Goal: Check status

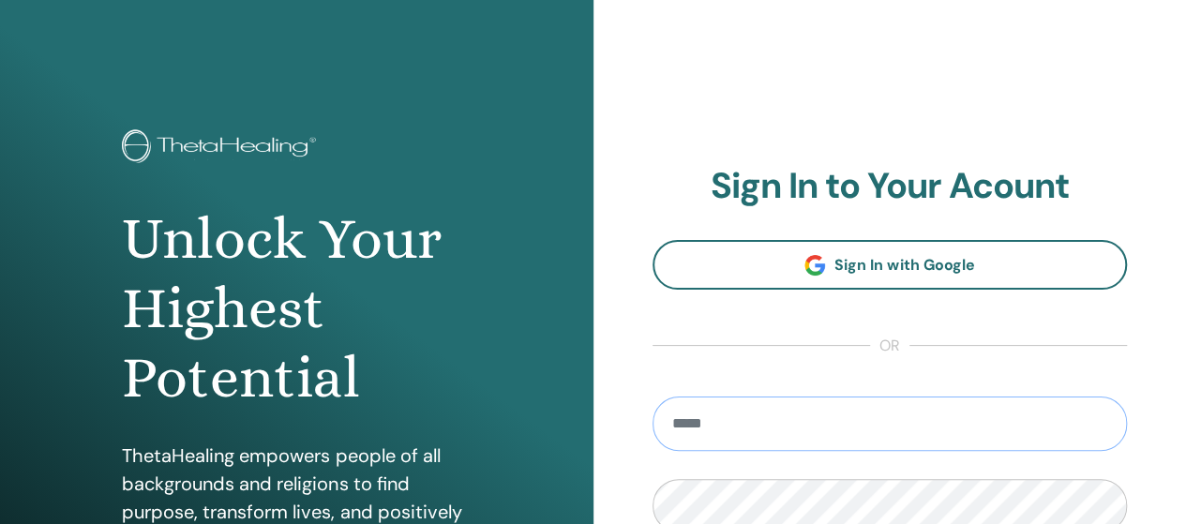
click at [922, 423] on input "email" at bounding box center [889, 423] width 475 height 54
type input "**********"
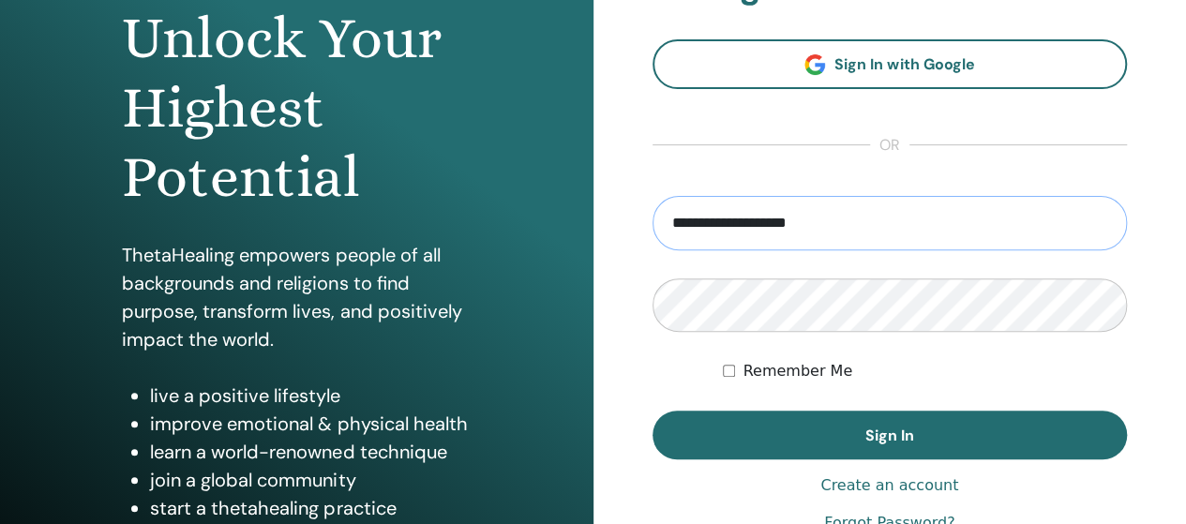
scroll to position [231, 0]
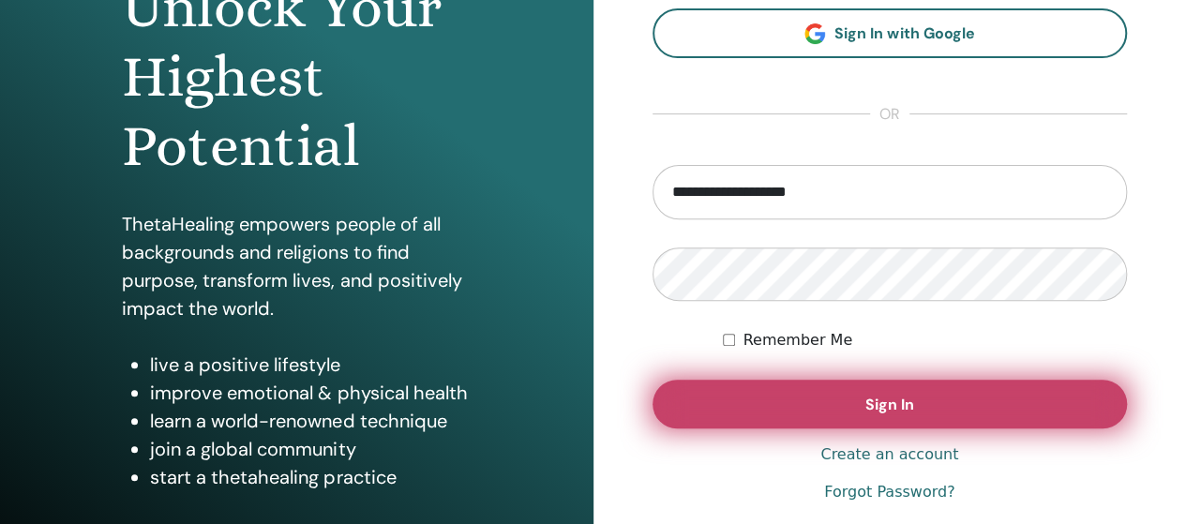
click at [874, 419] on button "Sign In" at bounding box center [889, 404] width 475 height 49
